Goal: Find specific page/section: Find specific page/section

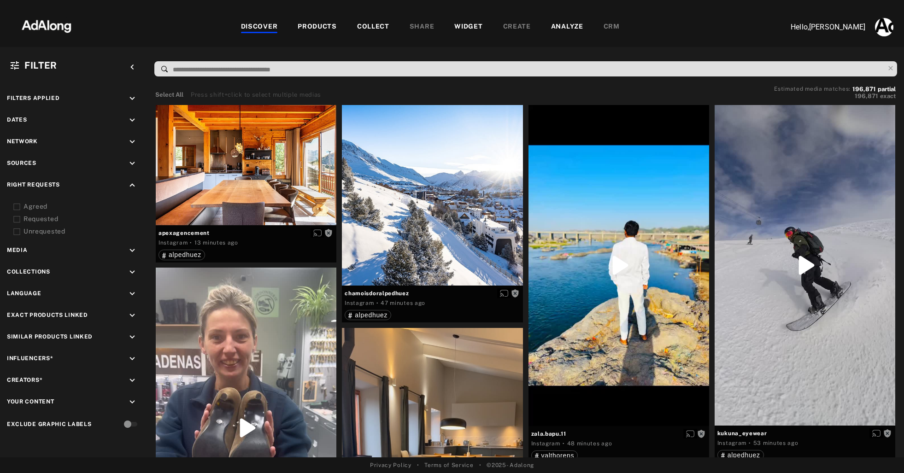
click at [316, 26] on div "PRODUCTS" at bounding box center [317, 27] width 39 height 11
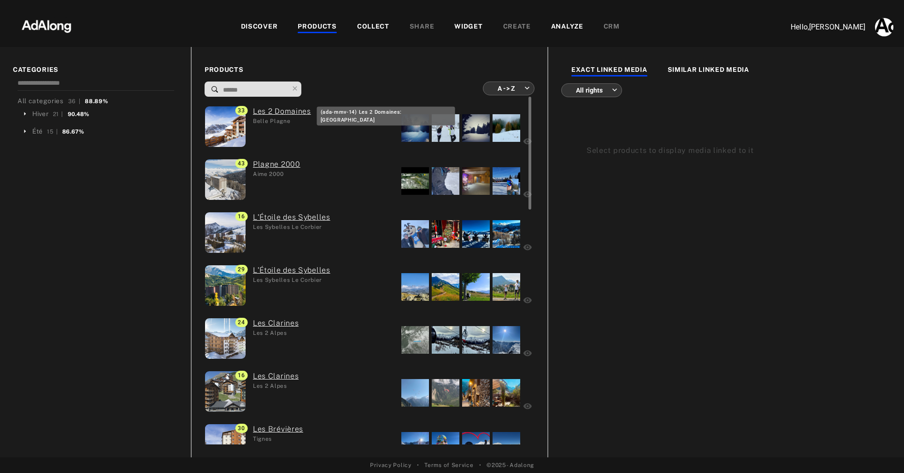
click at [294, 112] on link "Les 2 Domaines" at bounding box center [282, 111] width 58 height 11
click at [317, 129] on div "33 Les 2 Domaines [GEOGRAPHIC_DATA]" at bounding box center [281, 128] width 153 height 44
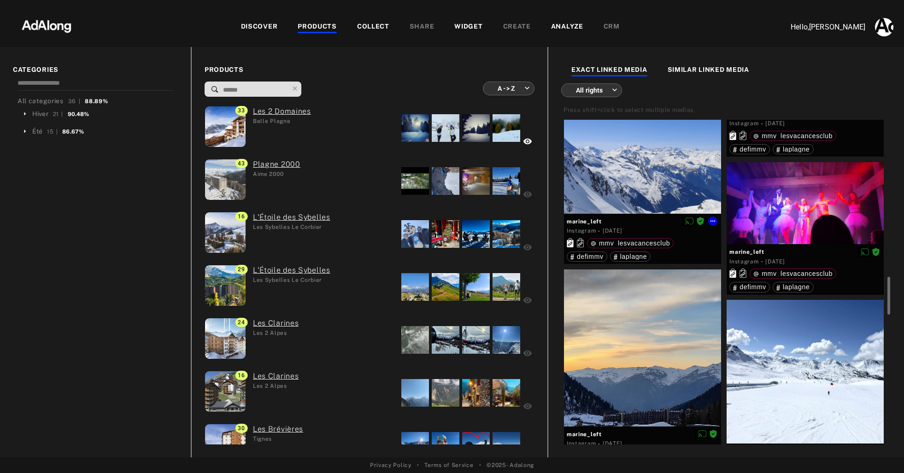
scroll to position [1345, 0]
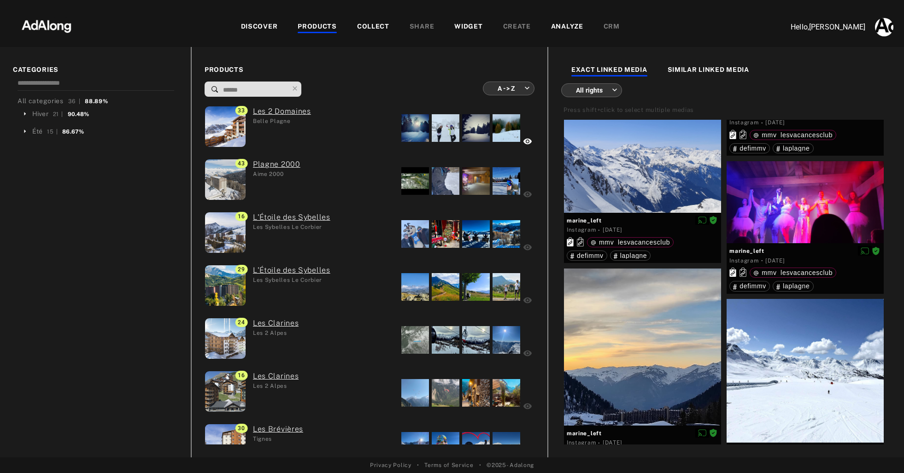
click at [470, 23] on div "WIDGET" at bounding box center [468, 27] width 28 height 11
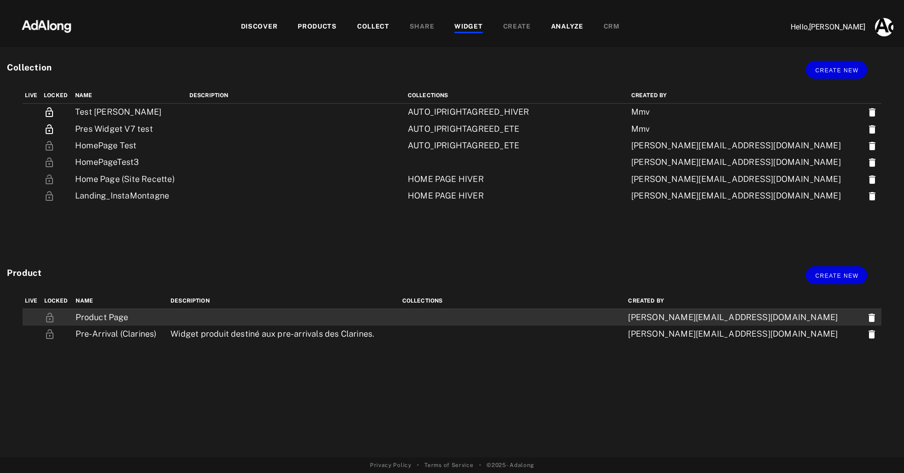
click at [115, 317] on td "Product Page" at bounding box center [120, 317] width 95 height 17
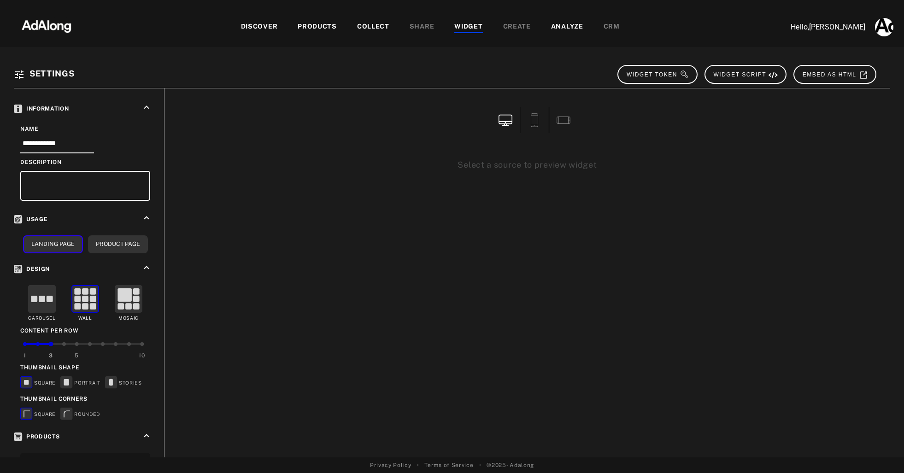
click at [464, 29] on div "WIDGET" at bounding box center [468, 27] width 28 height 11
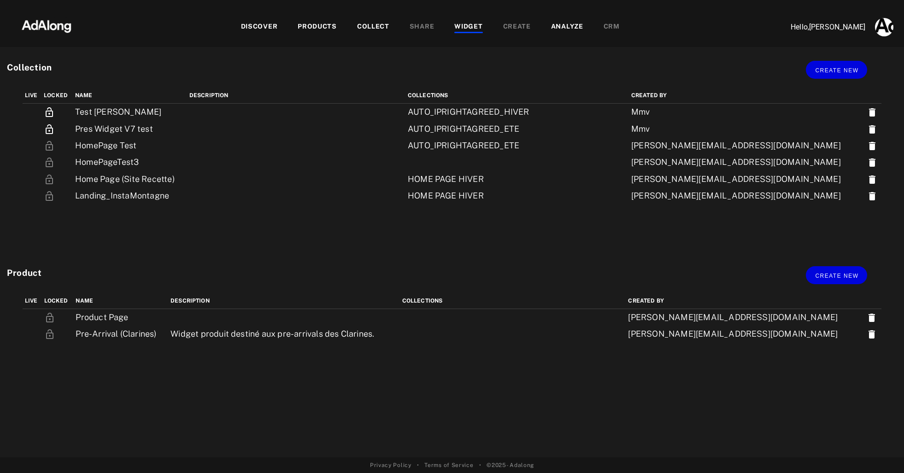
click at [259, 23] on div "DISCOVER" at bounding box center [259, 27] width 37 height 11
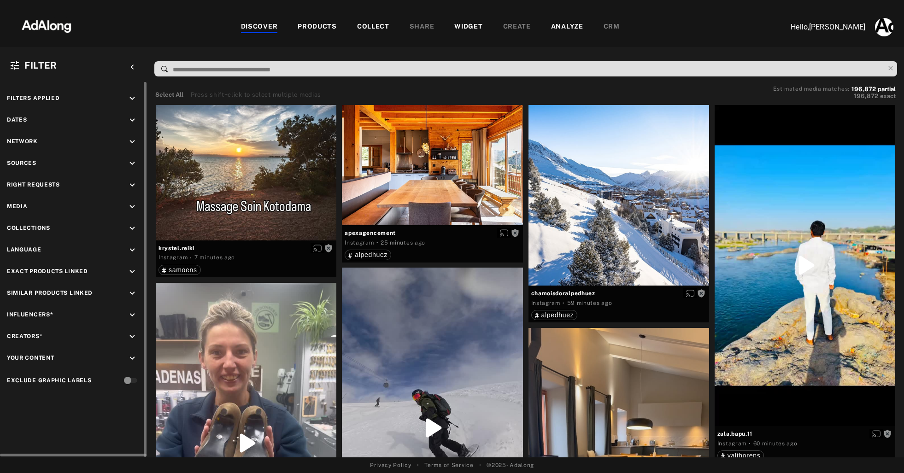
click at [134, 182] on icon "keyboard_arrow_down" at bounding box center [132, 185] width 10 height 10
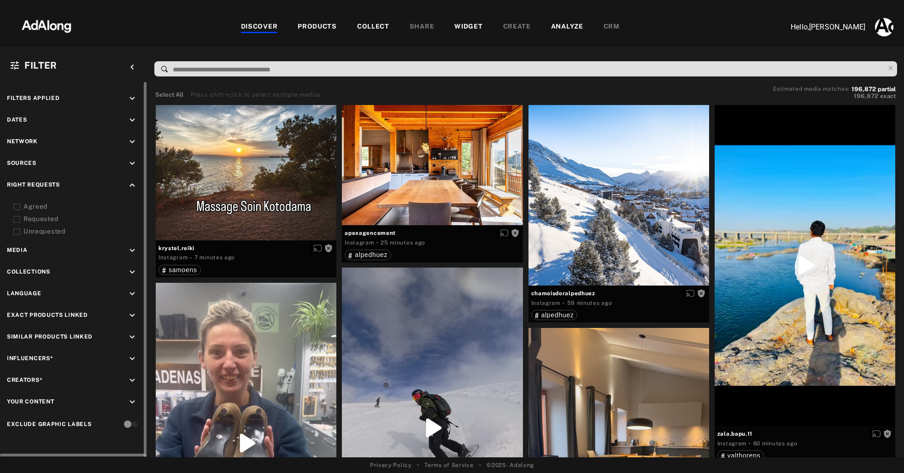
click at [27, 206] on div "Agreed" at bounding box center [82, 207] width 117 height 10
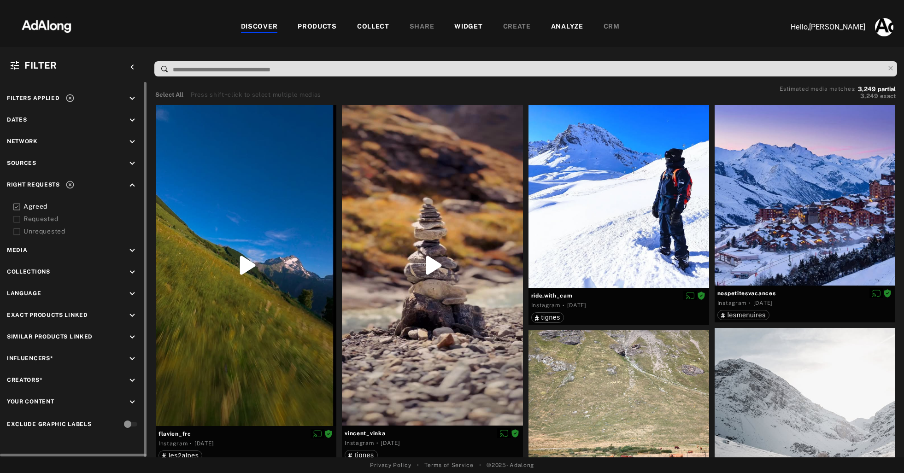
click at [130, 120] on icon "keyboard_arrow_down" at bounding box center [132, 120] width 10 height 10
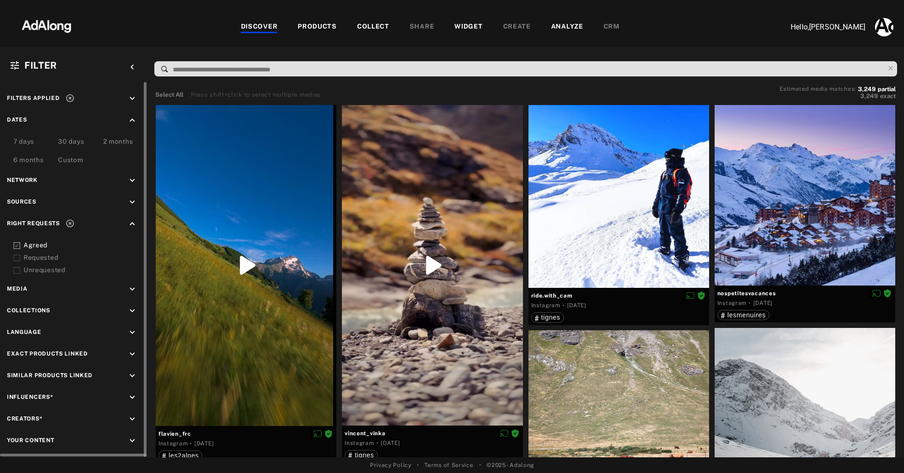
click at [24, 161] on div "6 months" at bounding box center [28, 160] width 30 height 11
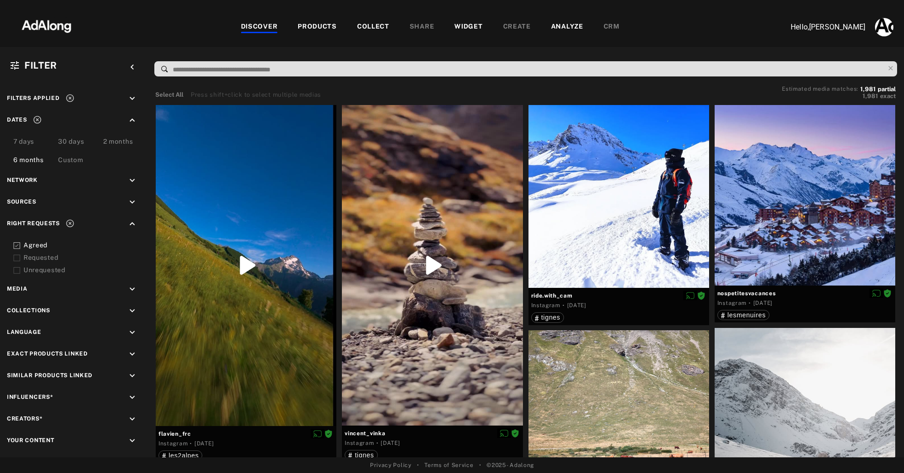
click at [317, 25] on div "PRODUCTS" at bounding box center [317, 27] width 39 height 11
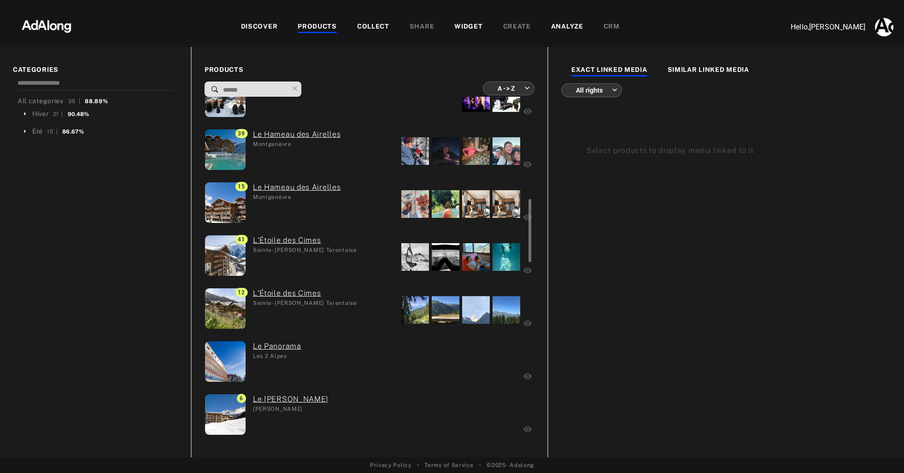
scroll to position [740, 0]
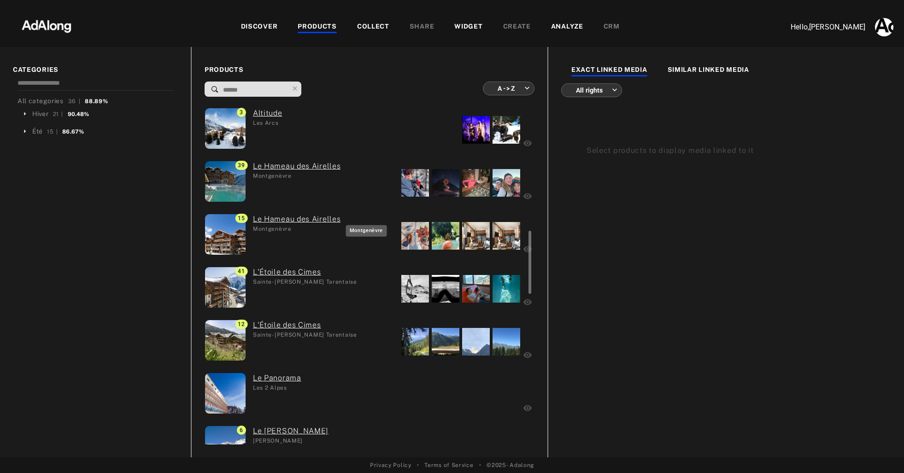
click at [302, 230] on div "Montgenèvre" at bounding box center [297, 229] width 88 height 8
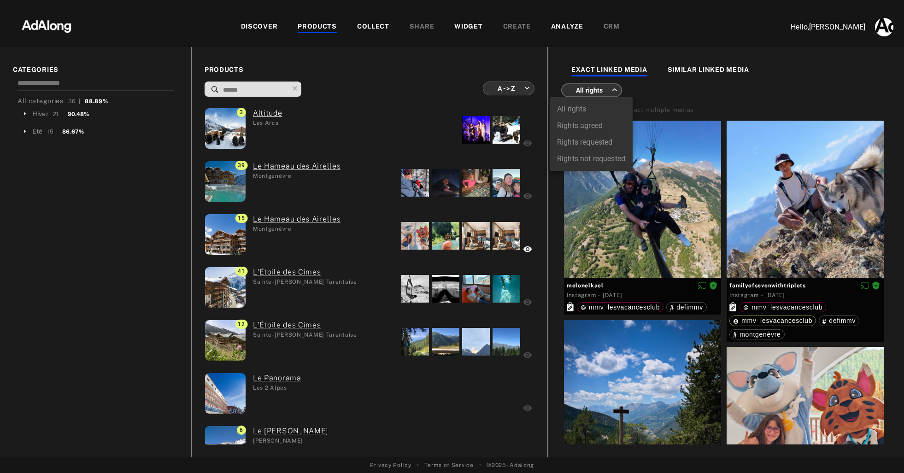
click at [615, 91] on body "DISCOVER PRODUCTS COLLECT SHARE WIDGET CREATE ANALYZE CRM Hello, Clemence Demer…" at bounding box center [452, 236] width 904 height 473
click at [588, 124] on li "Rights agreed" at bounding box center [591, 126] width 83 height 17
type input "******"
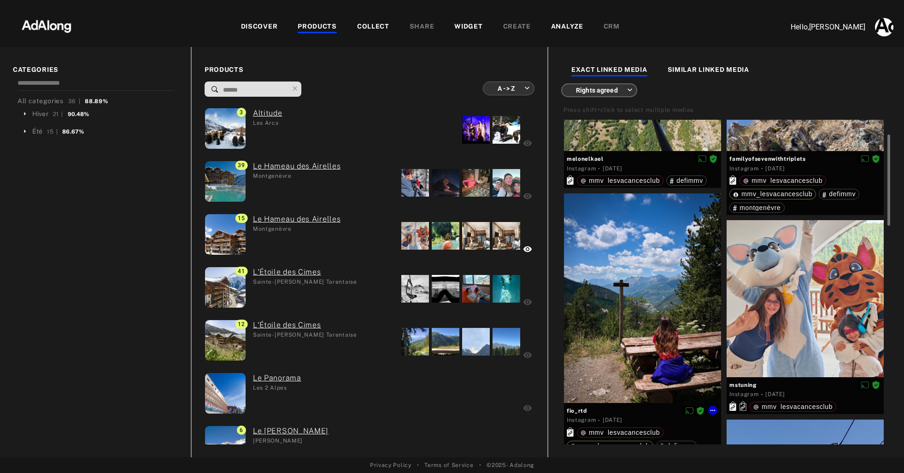
scroll to position [0, 0]
